Goal: Information Seeking & Learning: Learn about a topic

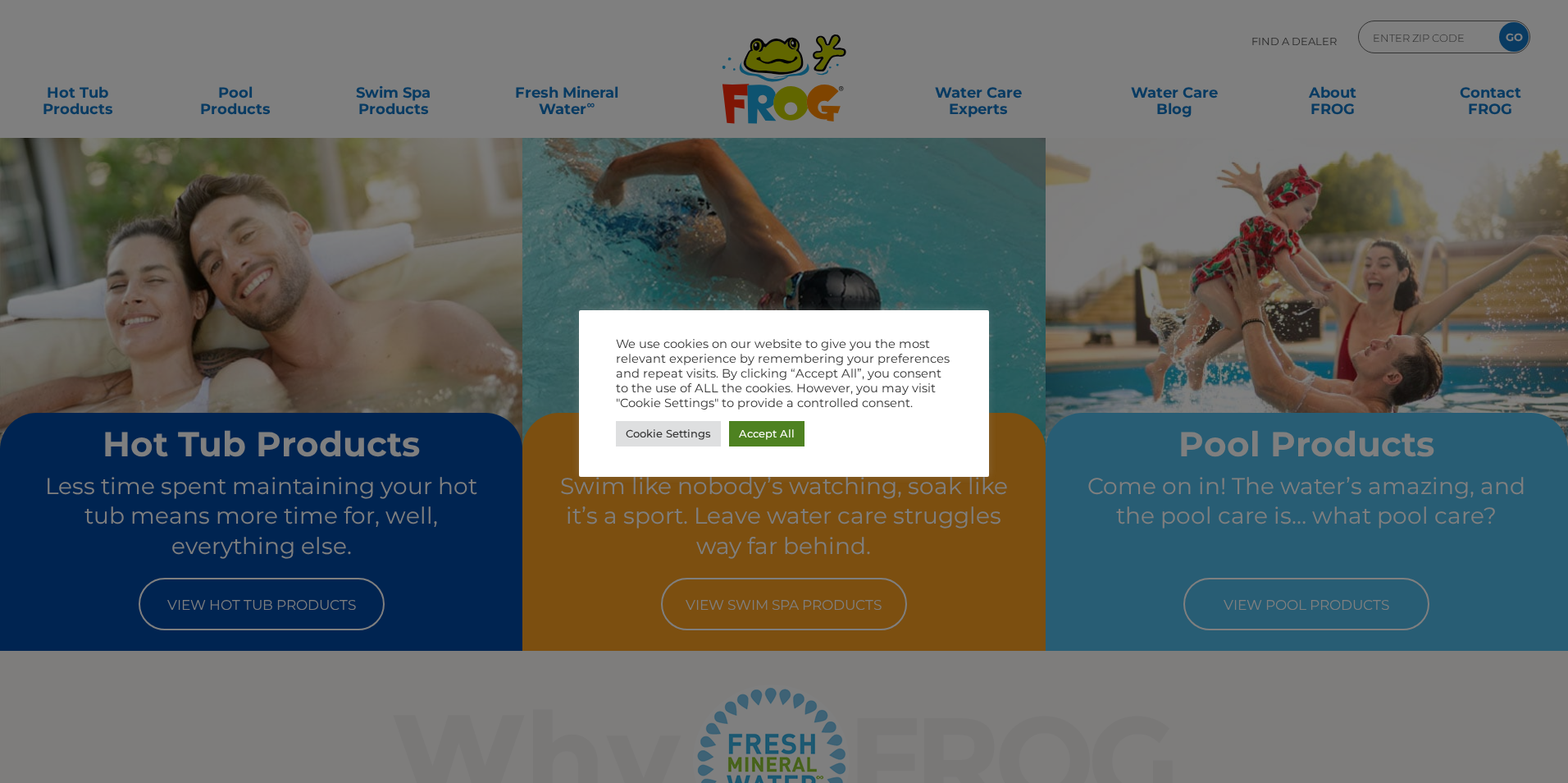
click at [771, 434] on link "Accept All" at bounding box center [766, 433] width 76 height 26
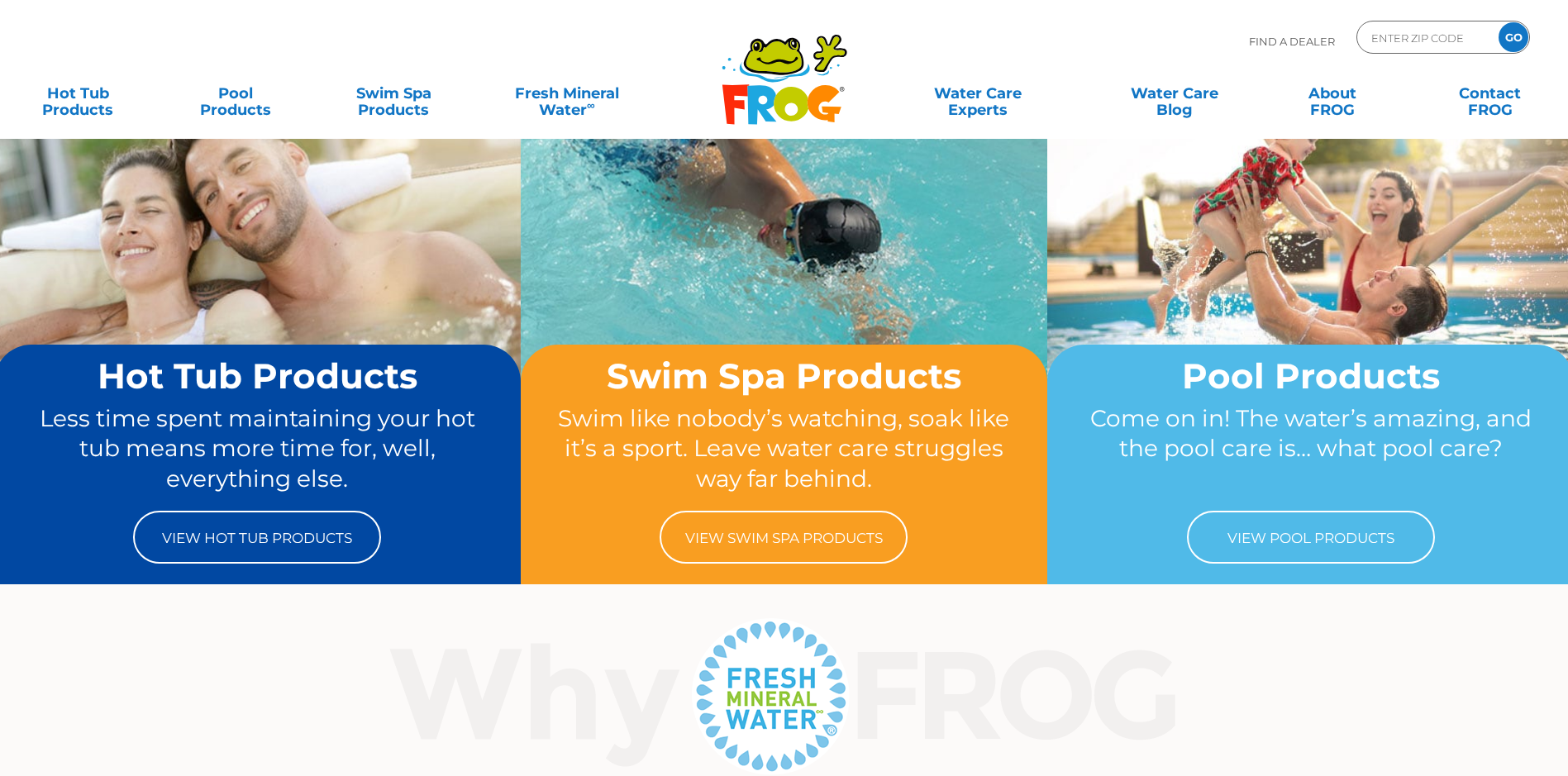
scroll to position [165, 0]
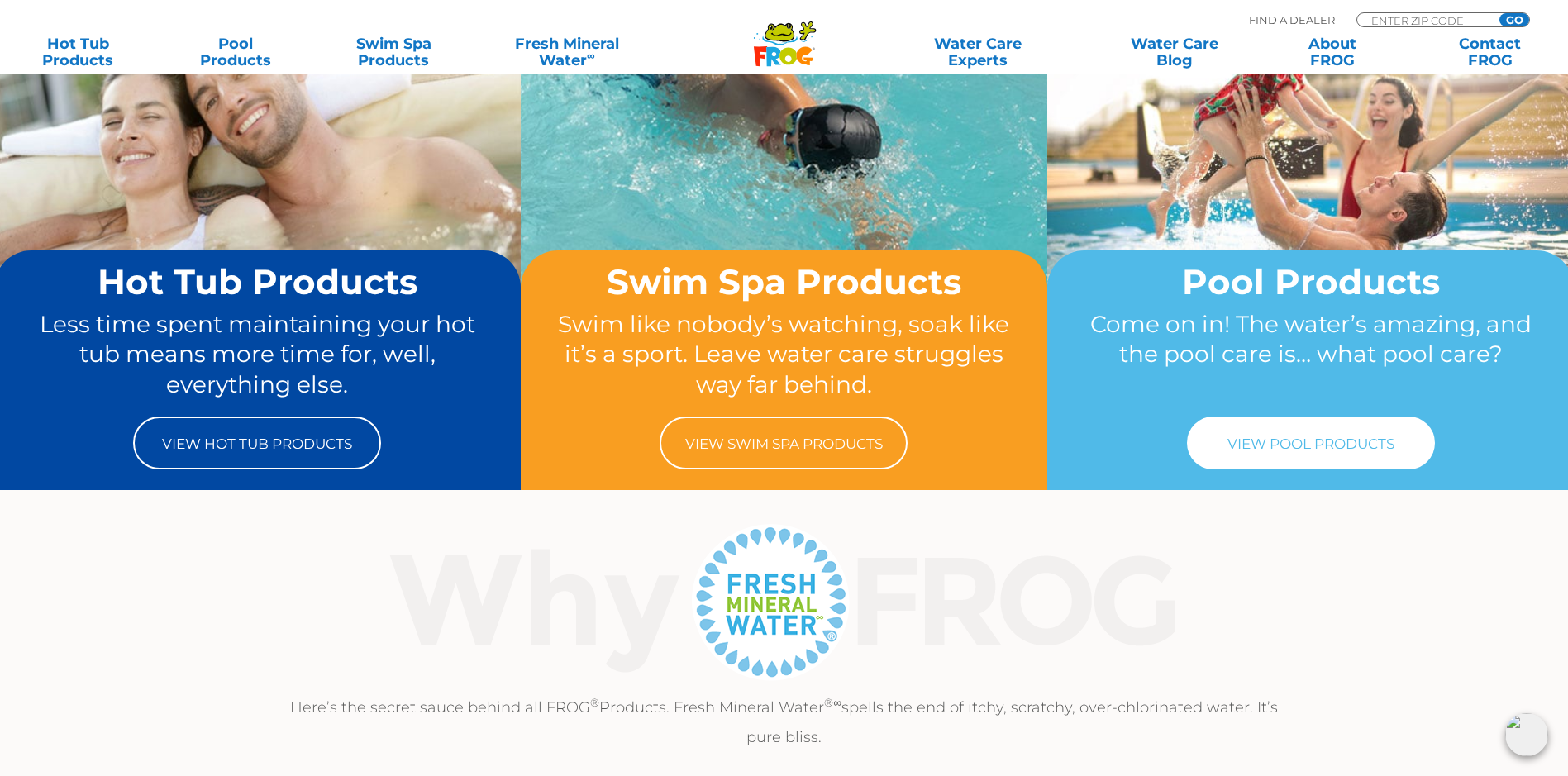
click at [1297, 448] on link "View Pool Products" at bounding box center [1311, 442] width 248 height 52
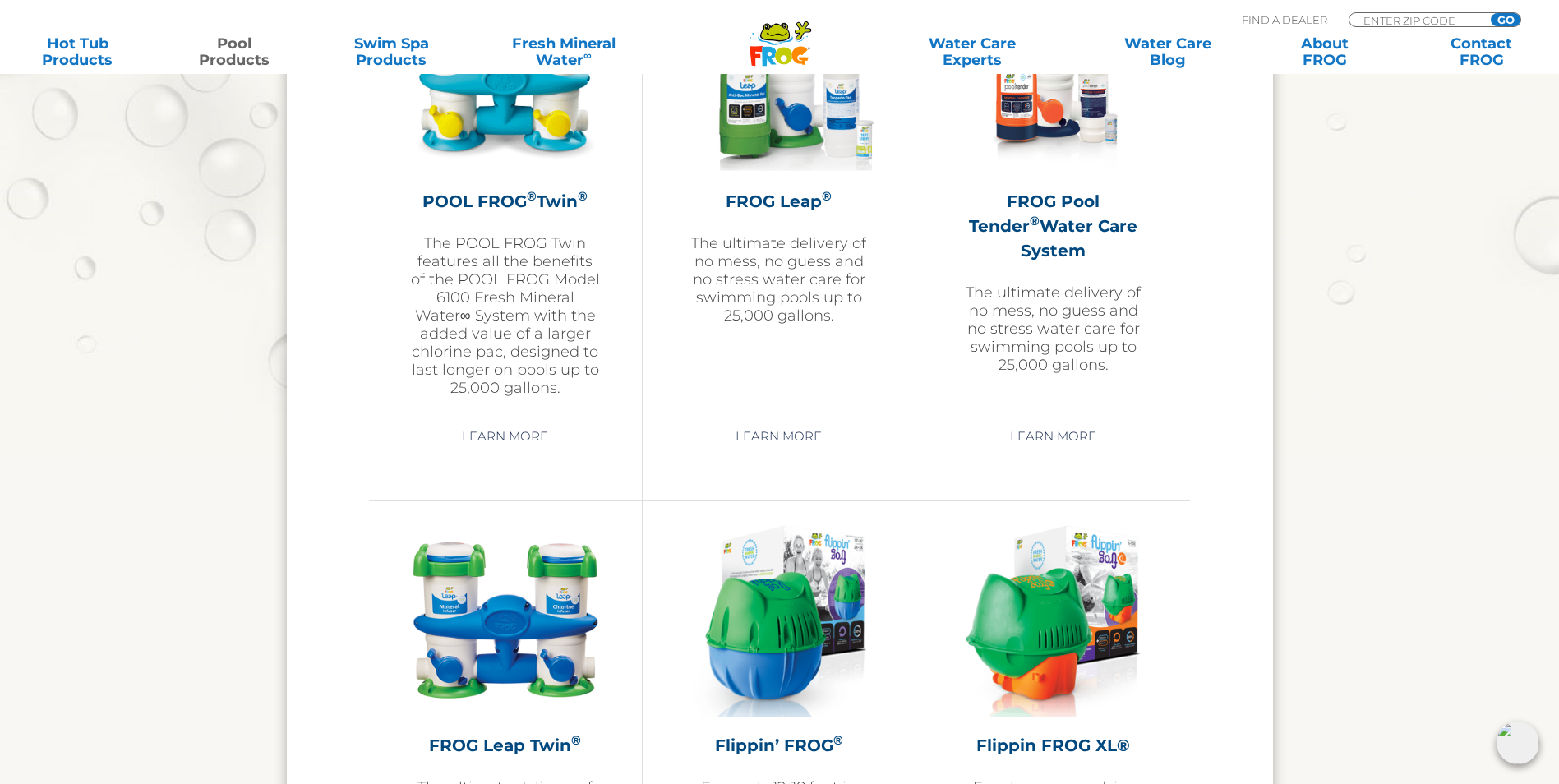
scroll to position [2544, 0]
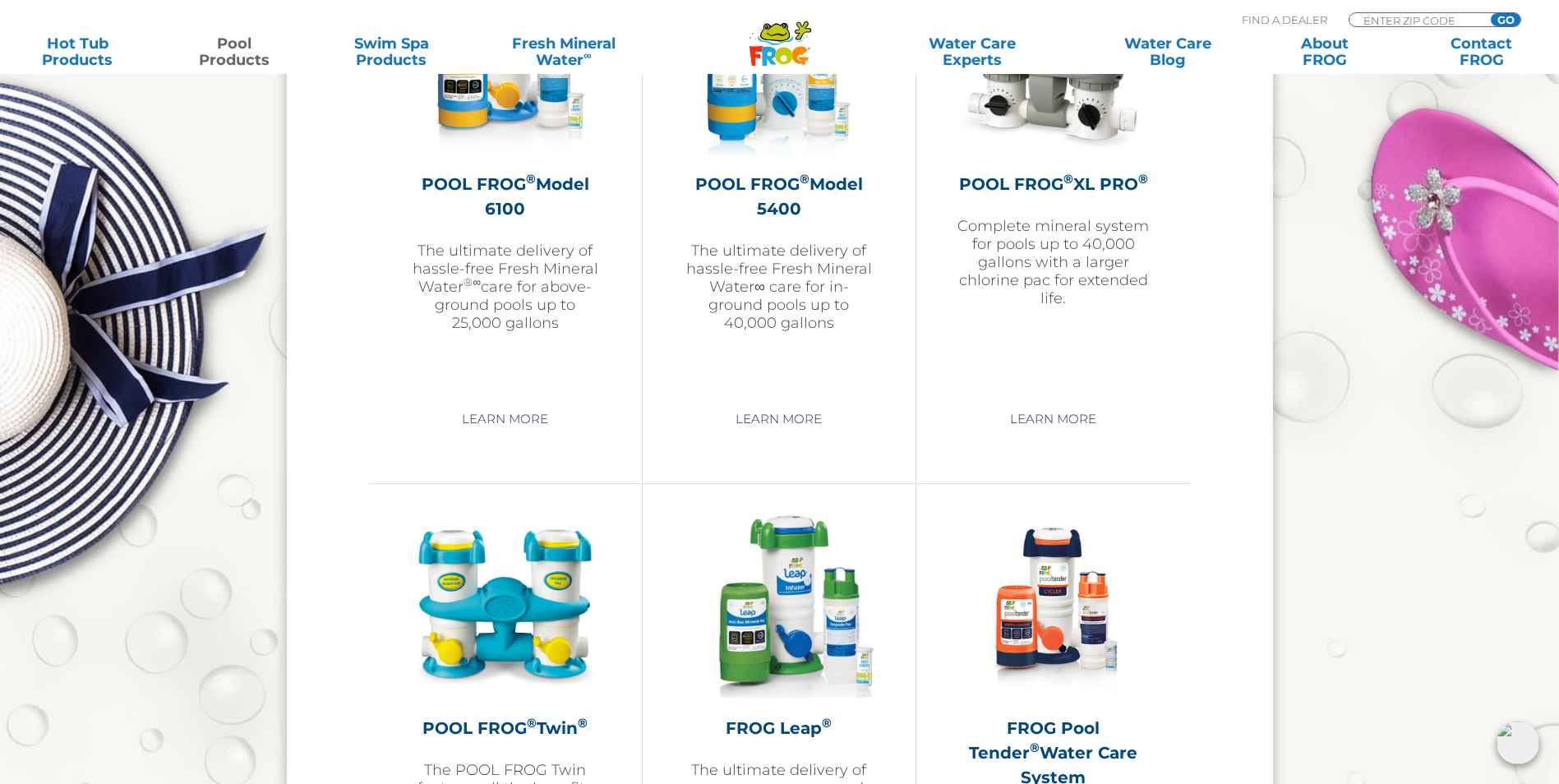
click at [780, 42] on icon ".st130{clip-path:url(#SVGID_2_);fill-rule:evenodd;clip-rule:evenodd;fill:#C3CC0…" at bounding box center [780, 43] width 63 height 46
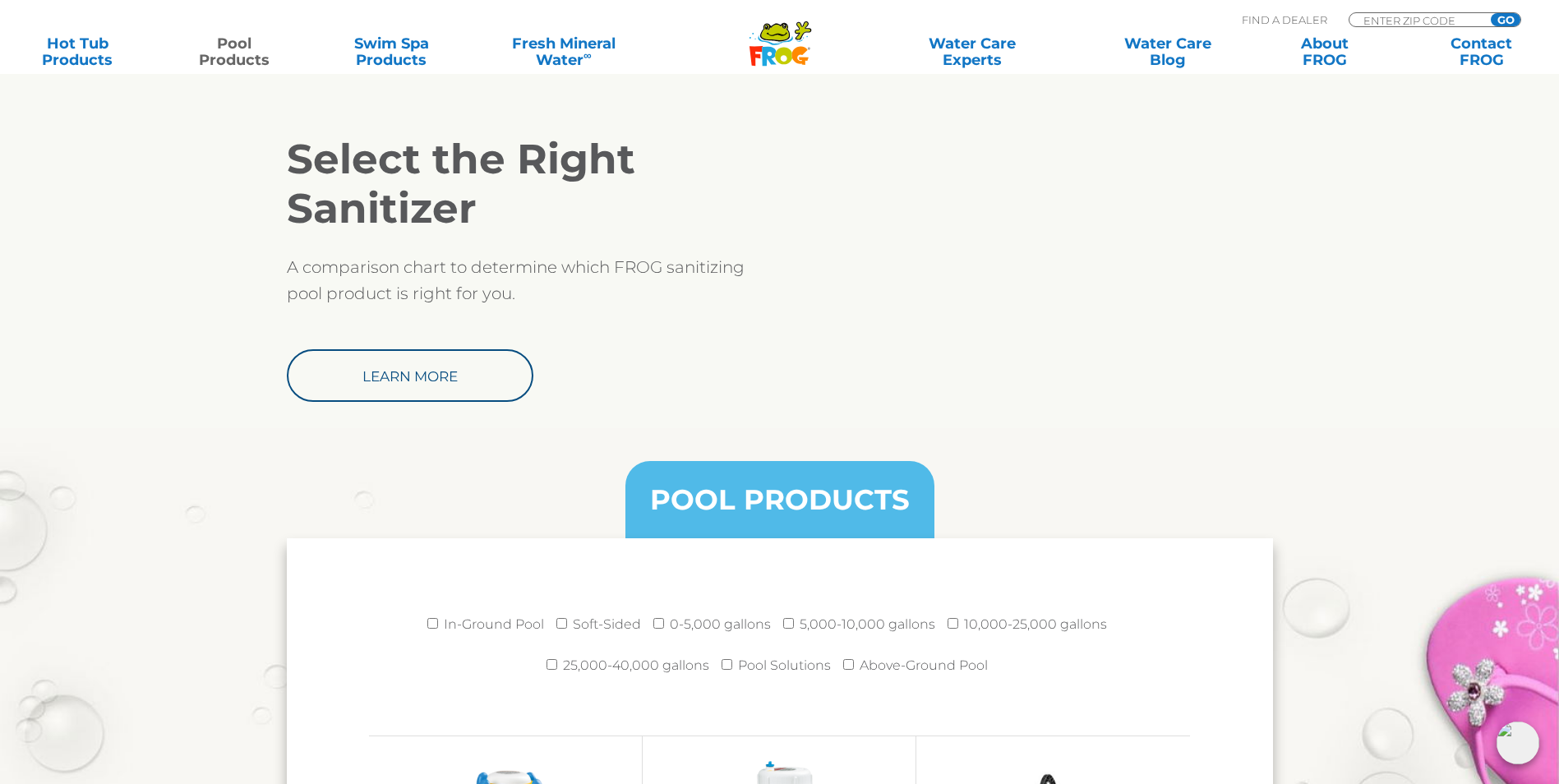
scroll to position [1477, 0]
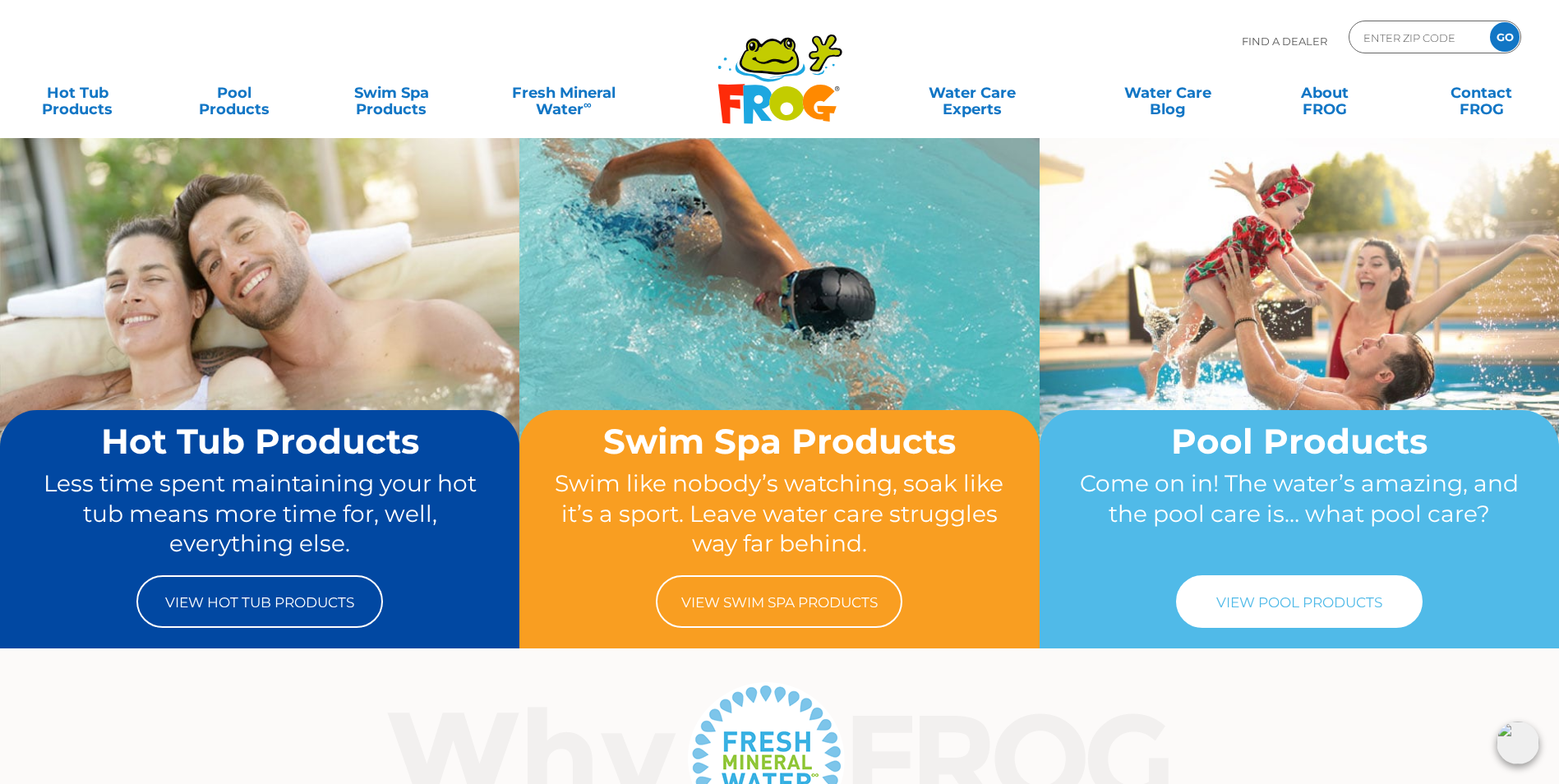
click at [1291, 604] on link "View Pool Products" at bounding box center [1299, 601] width 247 height 52
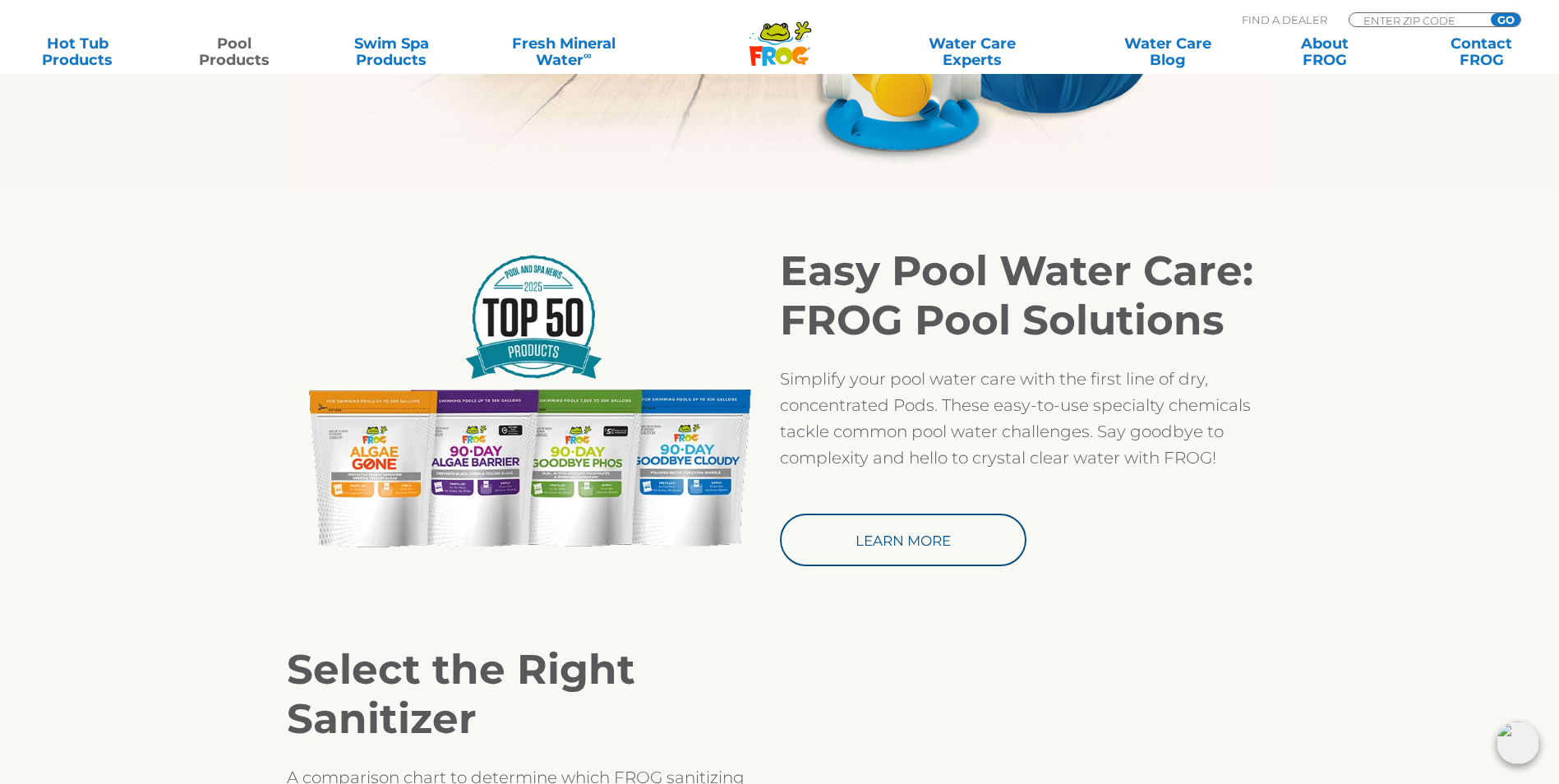
scroll to position [1233, 0]
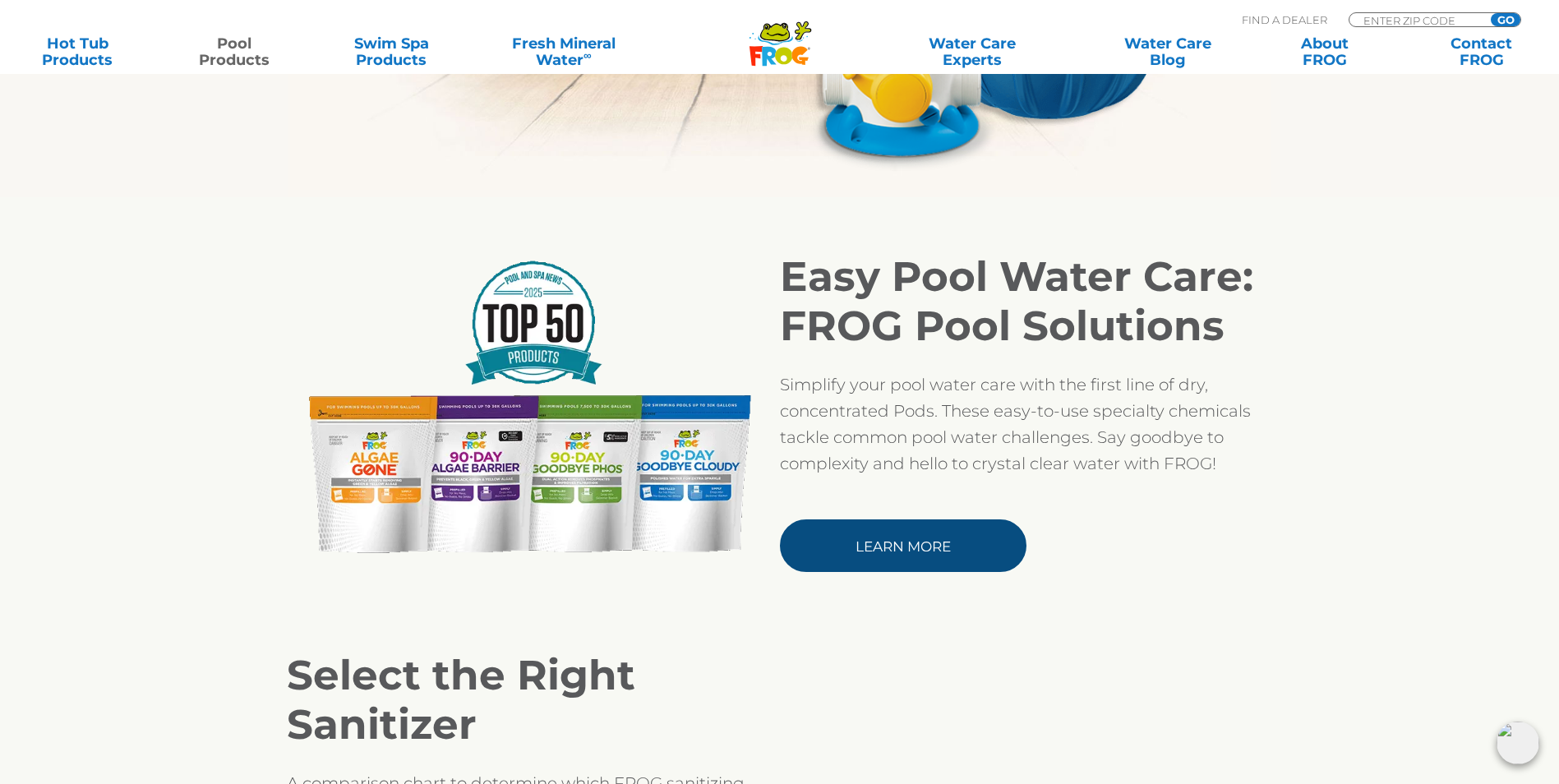
click at [912, 541] on link "Learn More" at bounding box center [904, 545] width 247 height 52
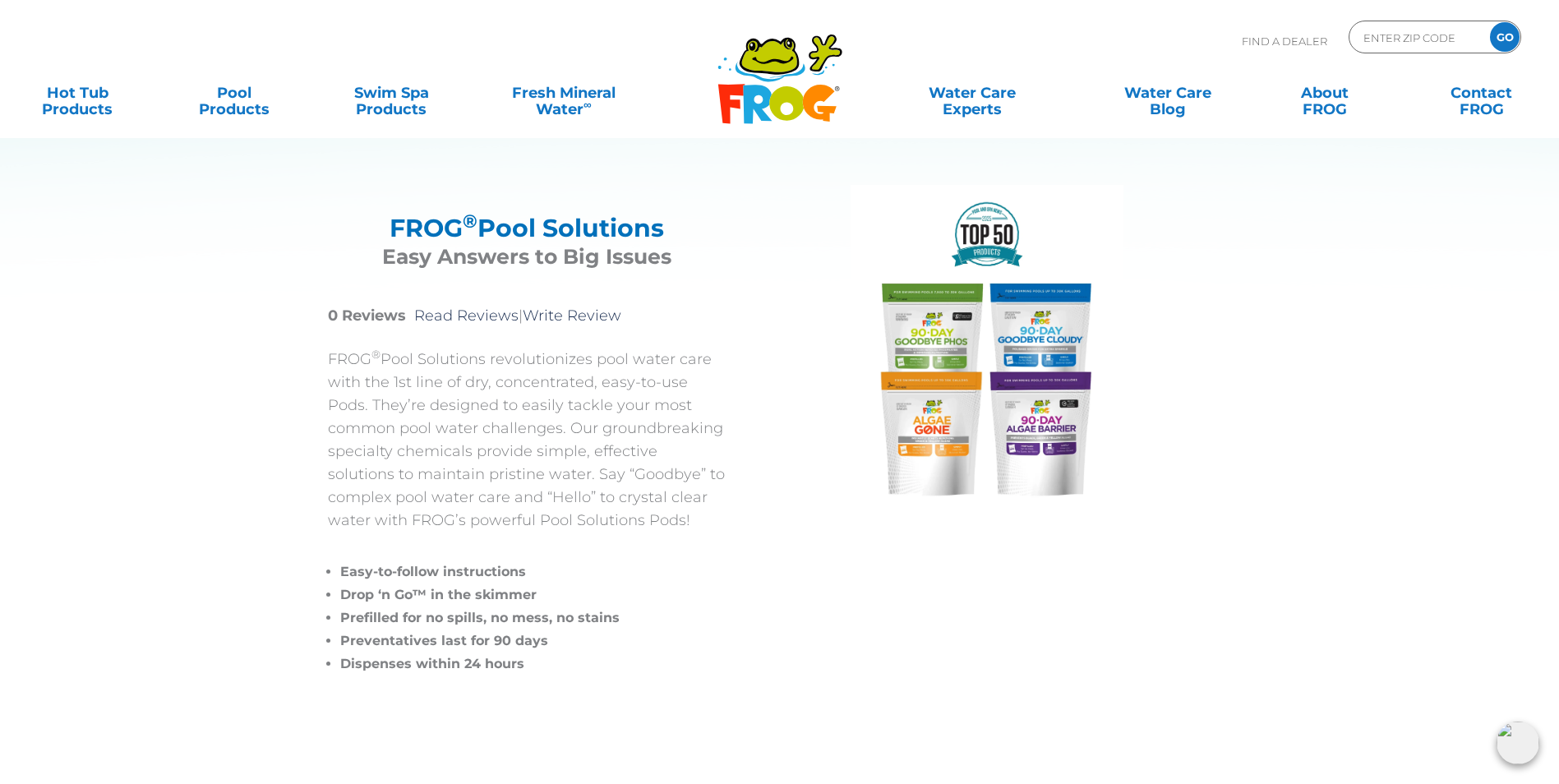
click at [988, 341] on img at bounding box center [986, 349] width 273 height 329
click at [985, 249] on img at bounding box center [986, 349] width 273 height 329
click at [1020, 351] on img at bounding box center [986, 349] width 273 height 329
